Goal: Task Accomplishment & Management: Manage account settings

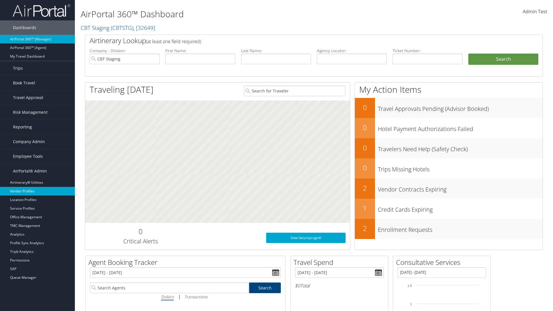
click at [37, 191] on link "Vendor Profiles" at bounding box center [37, 191] width 75 height 9
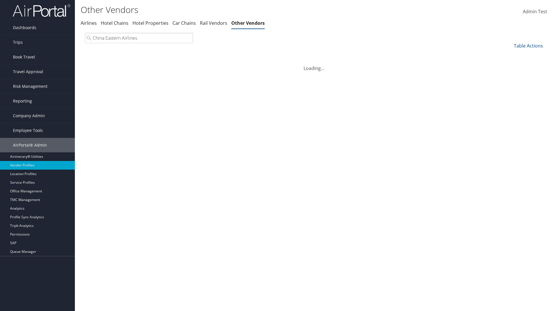
type input "China Eastern Airlines"
select select "1"
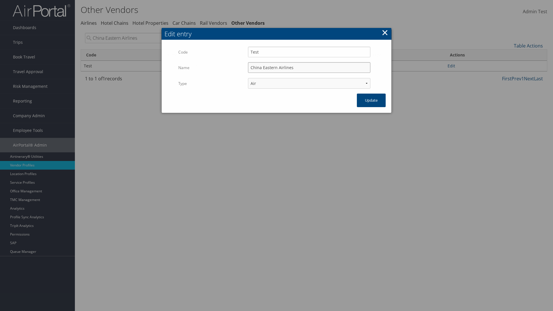
click at [309, 62] on input "China Eastern Airlines" at bounding box center [309, 67] width 122 height 11
type input "China Eastern Airlines"
click at [309, 47] on input "Test" at bounding box center [309, 52] width 122 height 11
type input "Test"
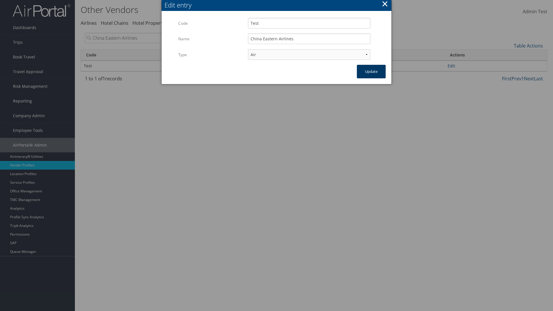
click at [371, 71] on button "Update" at bounding box center [371, 72] width 29 height 14
